Goal: Transaction & Acquisition: Purchase product/service

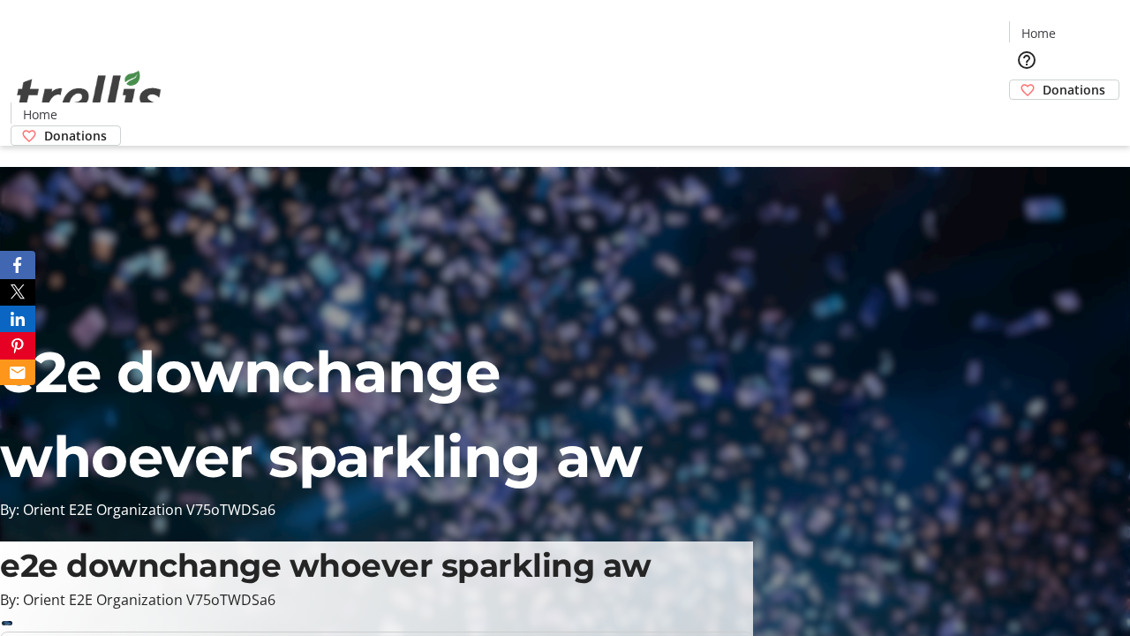
click at [1043, 80] on span "Donations" at bounding box center [1074, 89] width 63 height 19
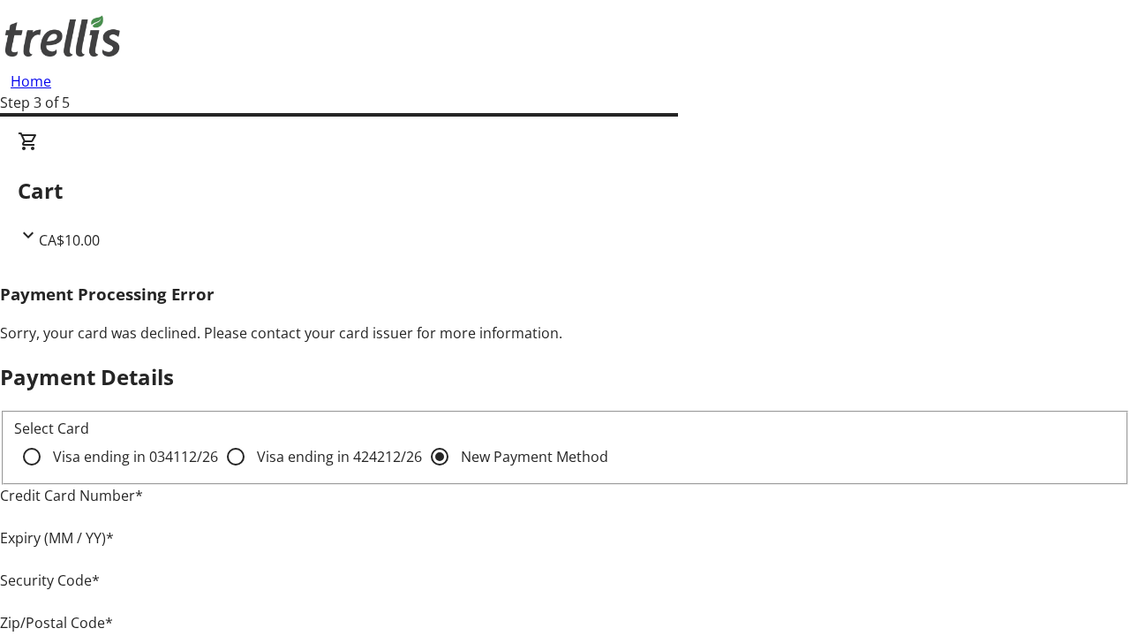
click at [218, 472] on input "Visa ending in 4242 12/26" at bounding box center [235, 456] width 35 height 35
radio input "true"
